Goal: Task Accomplishment & Management: Use online tool/utility

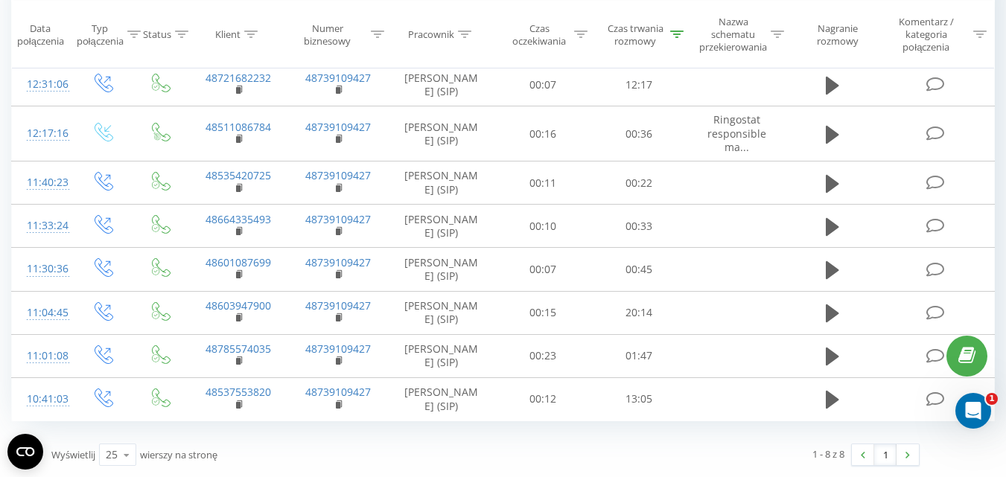
scroll to position [177, 0]
drag, startPoint x: 990, startPoint y: 196, endPoint x: 996, endPoint y: 159, distance: 37.0
click at [996, 159] on div "Wszystkie połączenia Główny Harmonogram Eksport .csv .xls .xlsx [DATE] - [DATE]…" at bounding box center [503, 175] width 1006 height 604
drag, startPoint x: 990, startPoint y: 153, endPoint x: 1000, endPoint y: 106, distance: 48.6
click at [1000, 105] on div "Wszystkie połączenia Główny Harmonogram Eksport .csv .xls .xlsx [DATE] - [DATE]…" at bounding box center [503, 175] width 1006 height 604
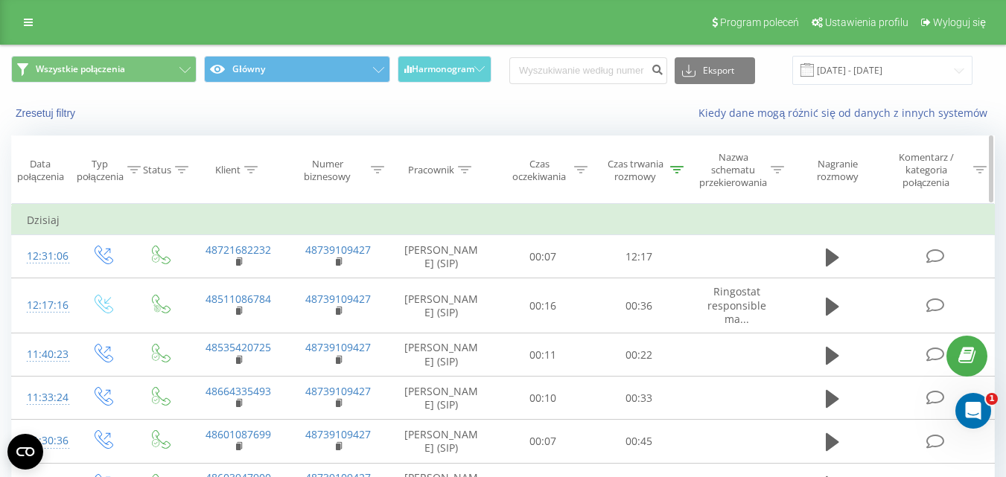
click at [670, 168] on icon at bounding box center [676, 169] width 13 height 7
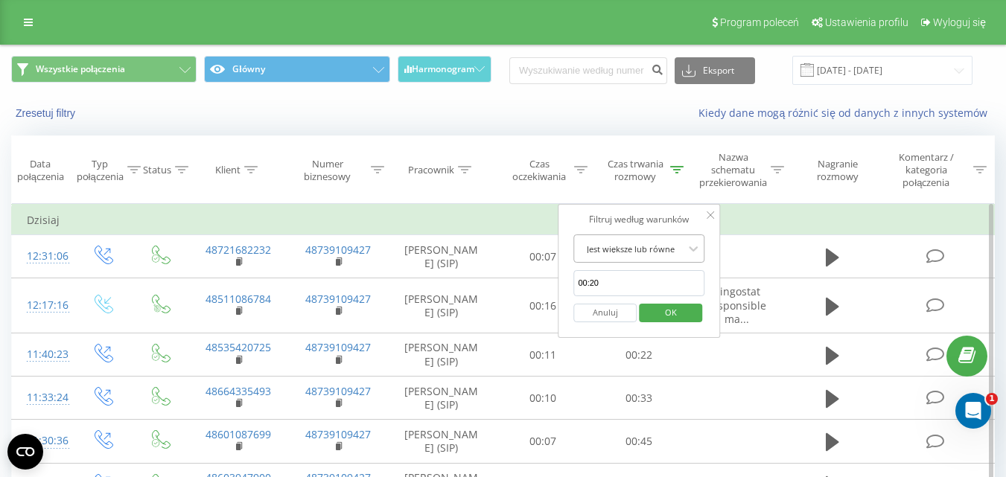
click at [645, 258] on div "Jest większe lub równe" at bounding box center [630, 248] width 109 height 22
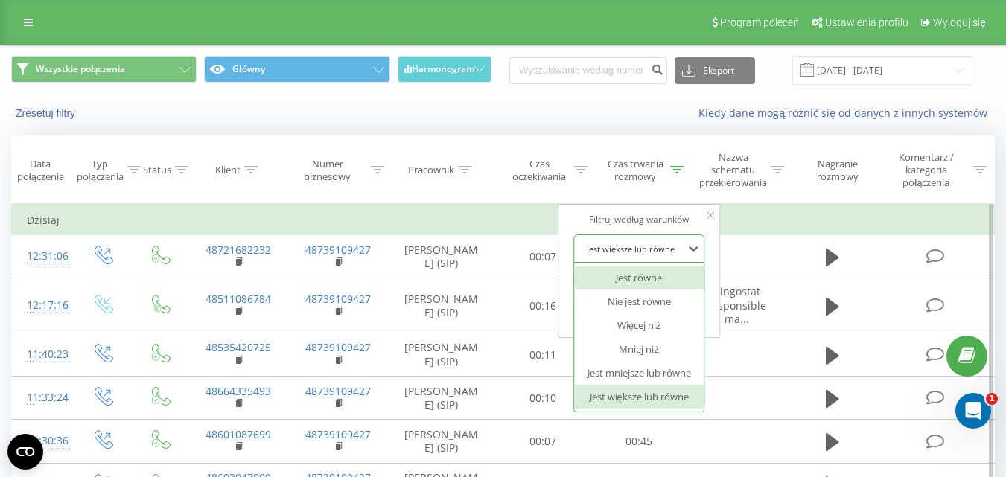
click at [574, 214] on div "Filtruj według warunków" at bounding box center [638, 219] width 131 height 15
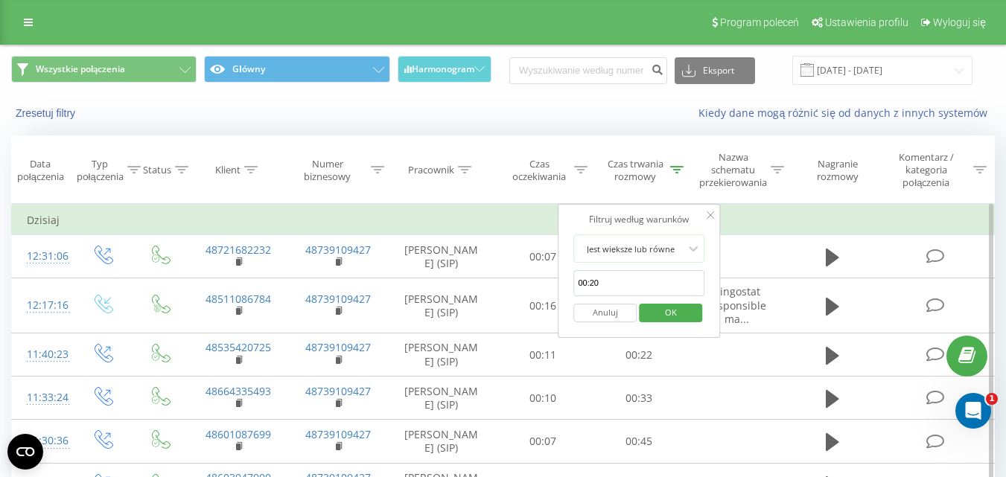
click at [610, 313] on button "Anuluj" at bounding box center [604, 313] width 63 height 19
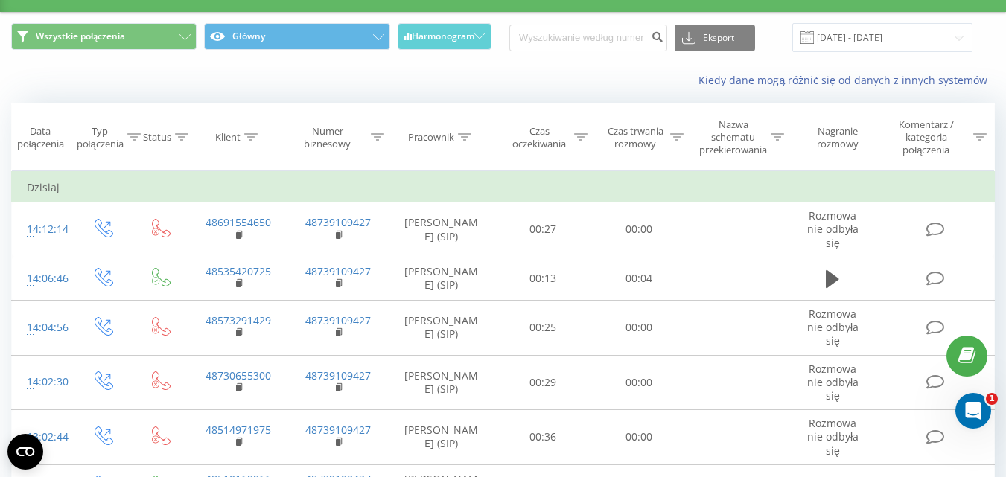
scroll to position [22, 0]
